Goal: Task Accomplishment & Management: Manage account settings

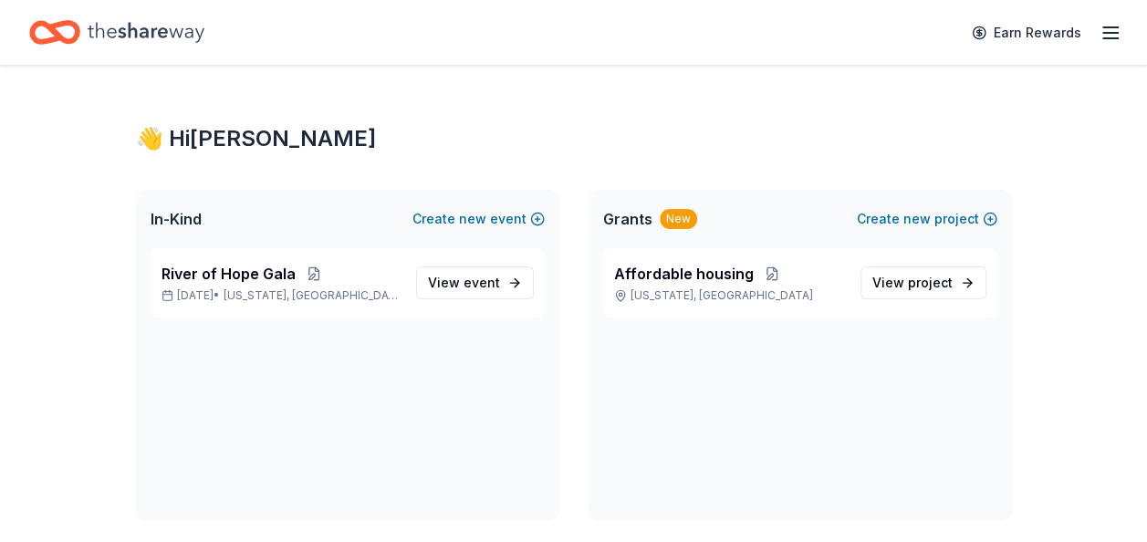
click at [1112, 33] on line "button" at bounding box center [1110, 33] width 15 height 0
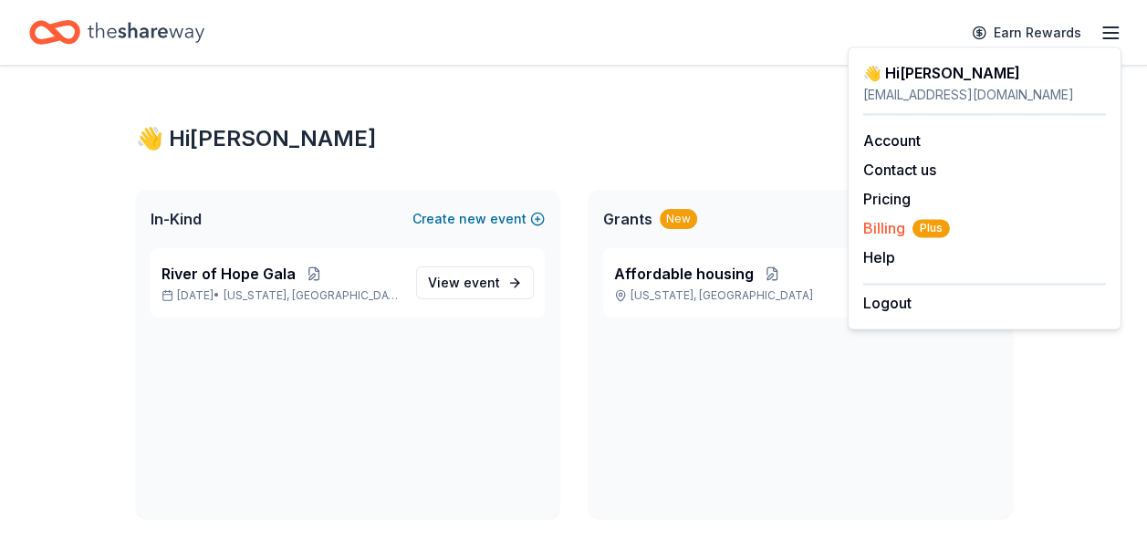
click at [881, 231] on span "Billing Plus" at bounding box center [906, 228] width 87 height 22
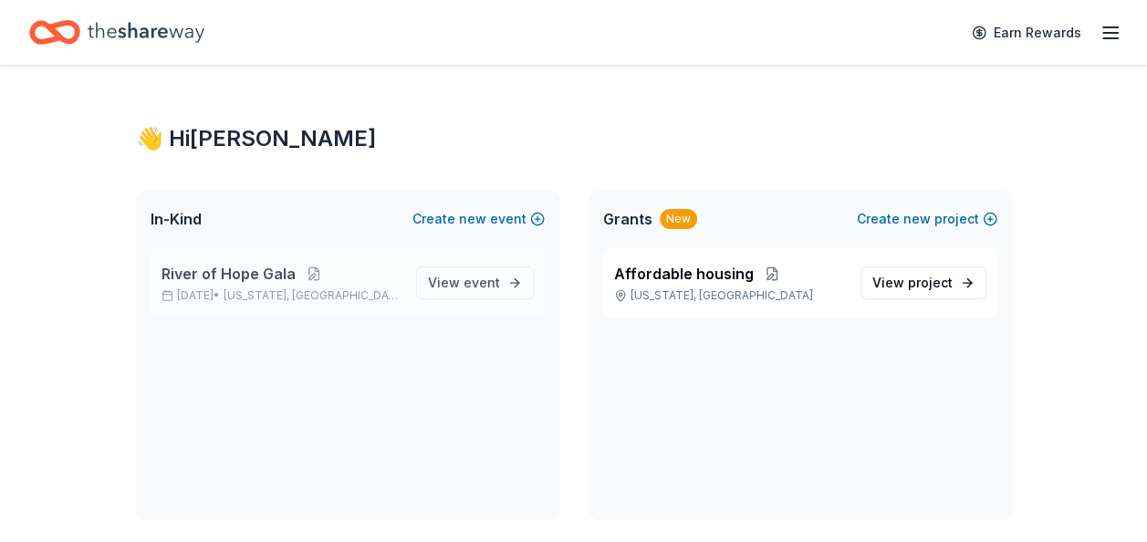
click at [193, 275] on span "River of Hope Gala" at bounding box center [229, 274] width 134 height 22
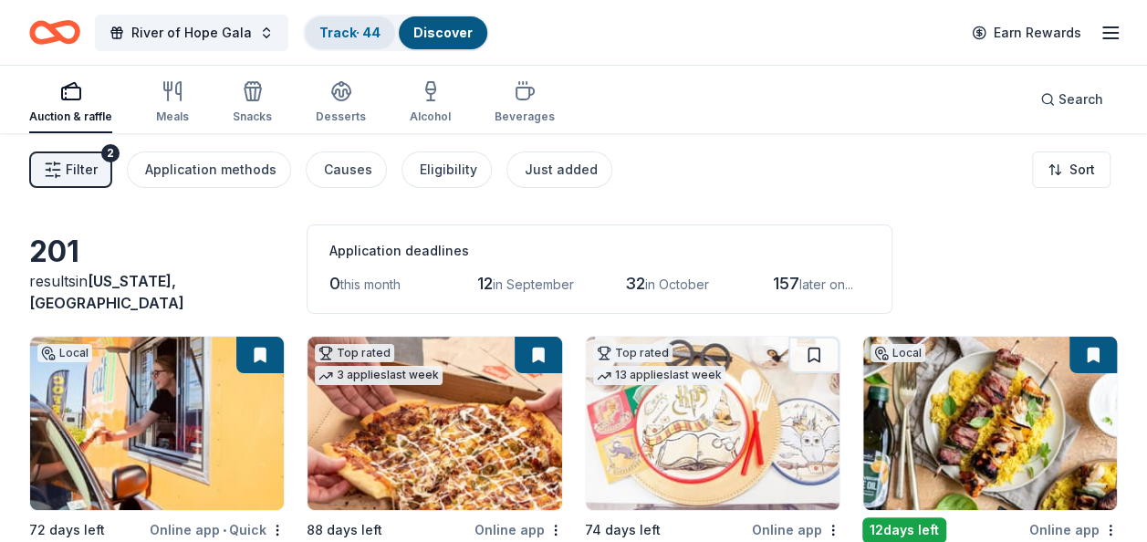
click at [356, 31] on link "Track · 44" at bounding box center [349, 33] width 61 height 16
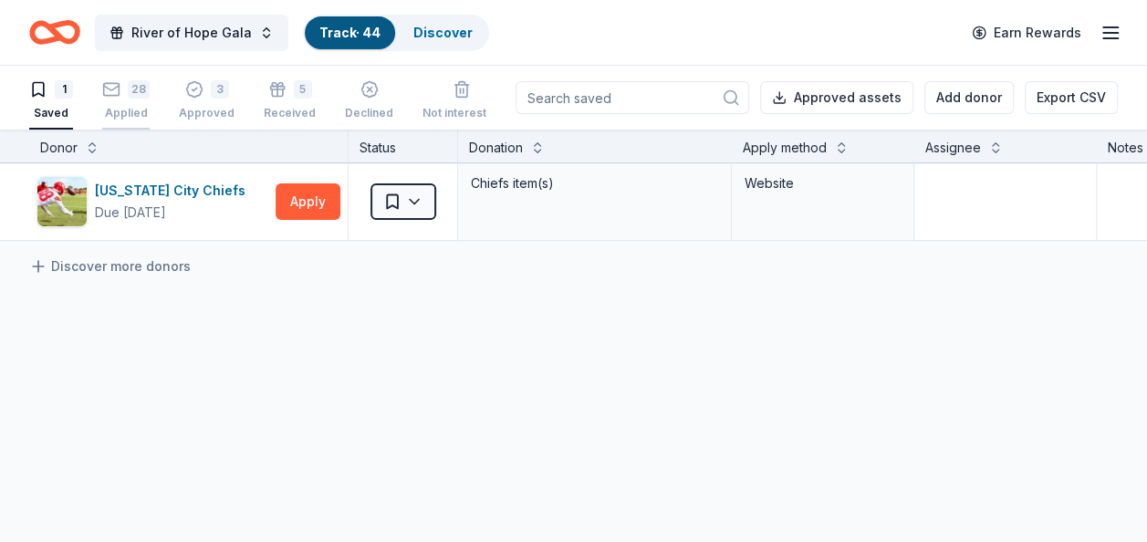
click at [122, 99] on div "28 Applied" at bounding box center [125, 100] width 47 height 40
